Goal: Transaction & Acquisition: Subscribe to service/newsletter

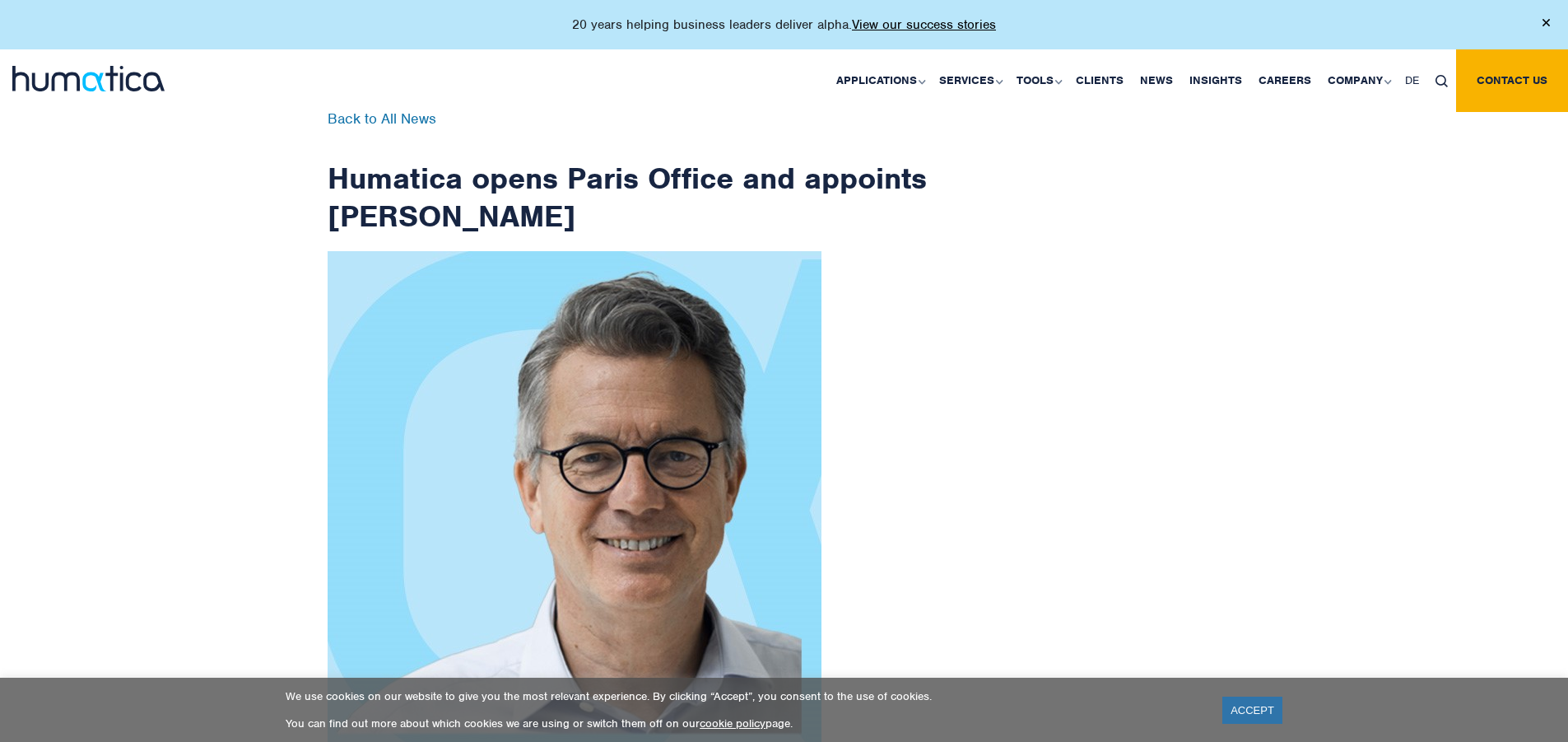
scroll to position [2626, 0]
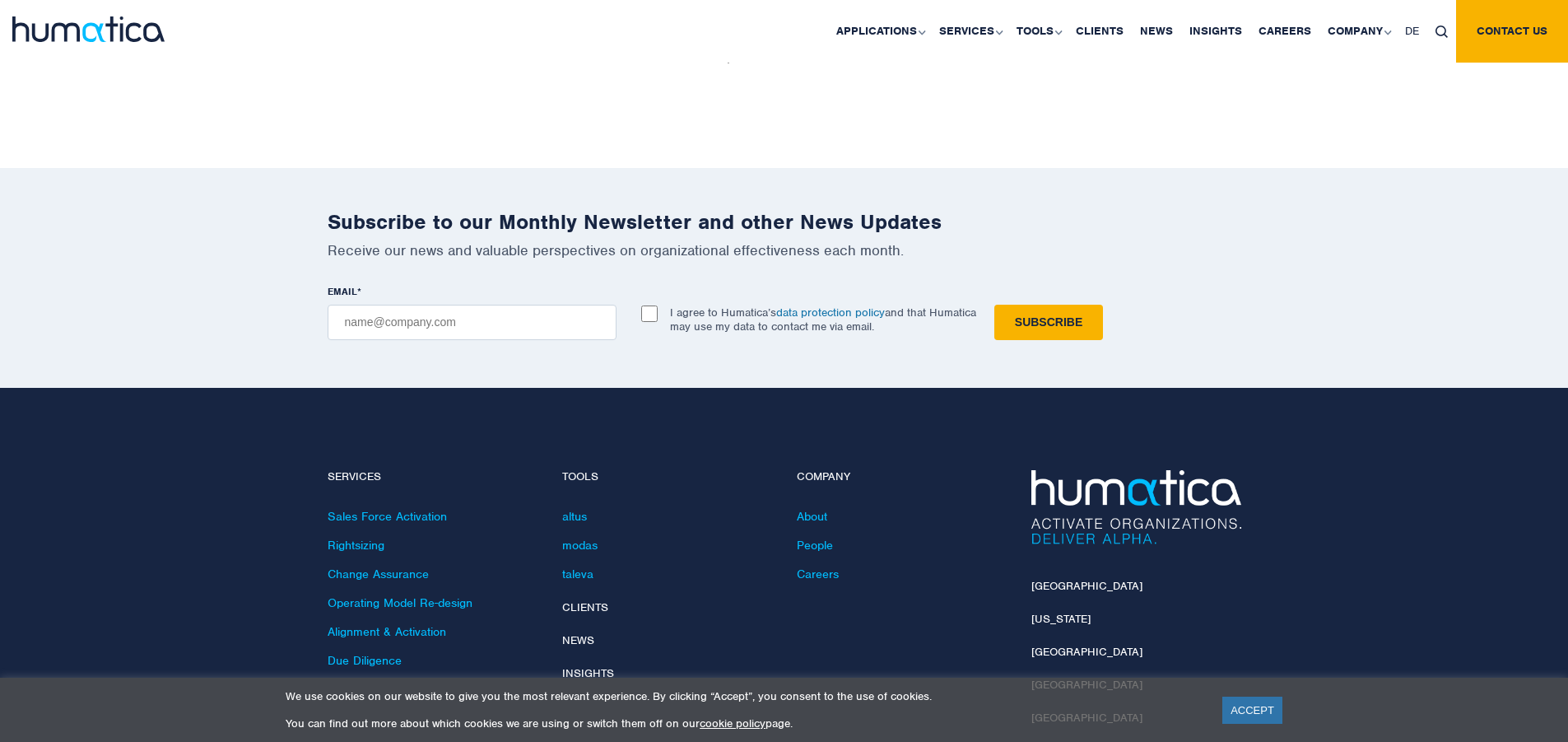
checkbox input "true"
type input "bccmnc25@gmail.com"
click at [994, 305] on input "Subscribe" at bounding box center [1048, 322] width 109 height 36
